Goal: Transaction & Acquisition: Purchase product/service

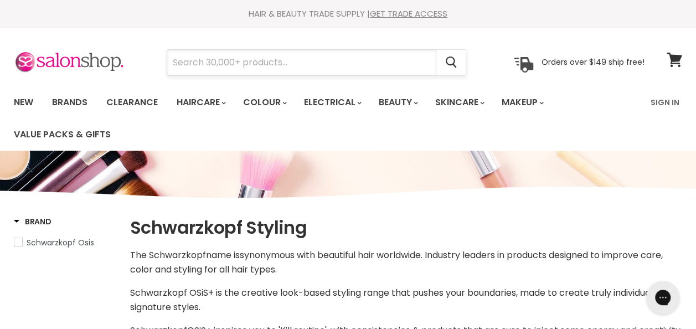
click at [195, 55] on input "Search" at bounding box center [301, 62] width 269 height 25
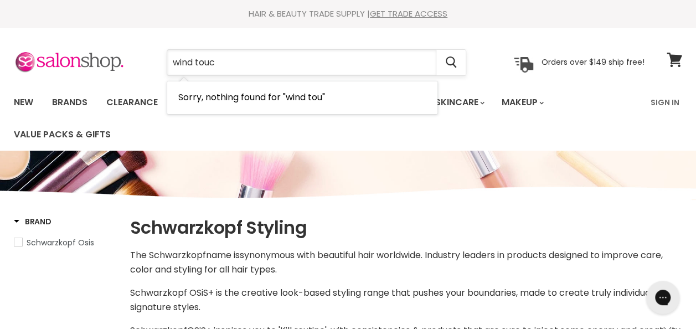
type input "wind touch"
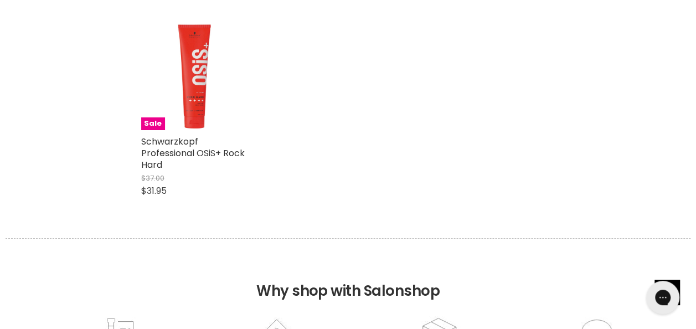
scroll to position [1912, 0]
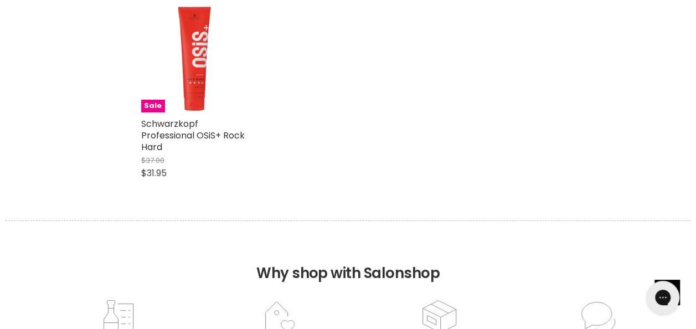
scroll to position [1929, 0]
